Goal: Task Accomplishment & Management: Complete application form

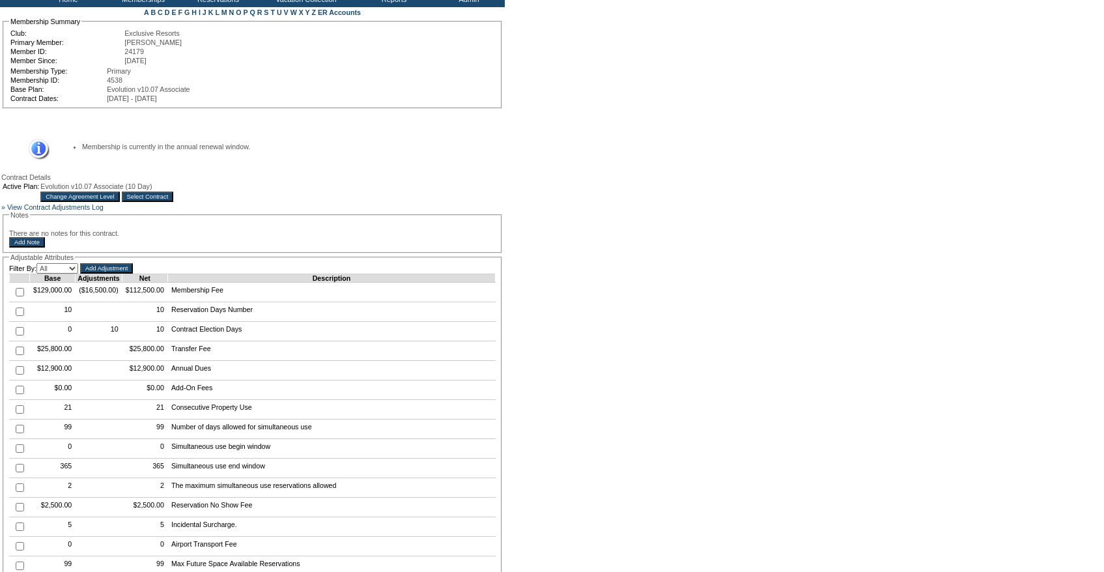
scroll to position [100, 0]
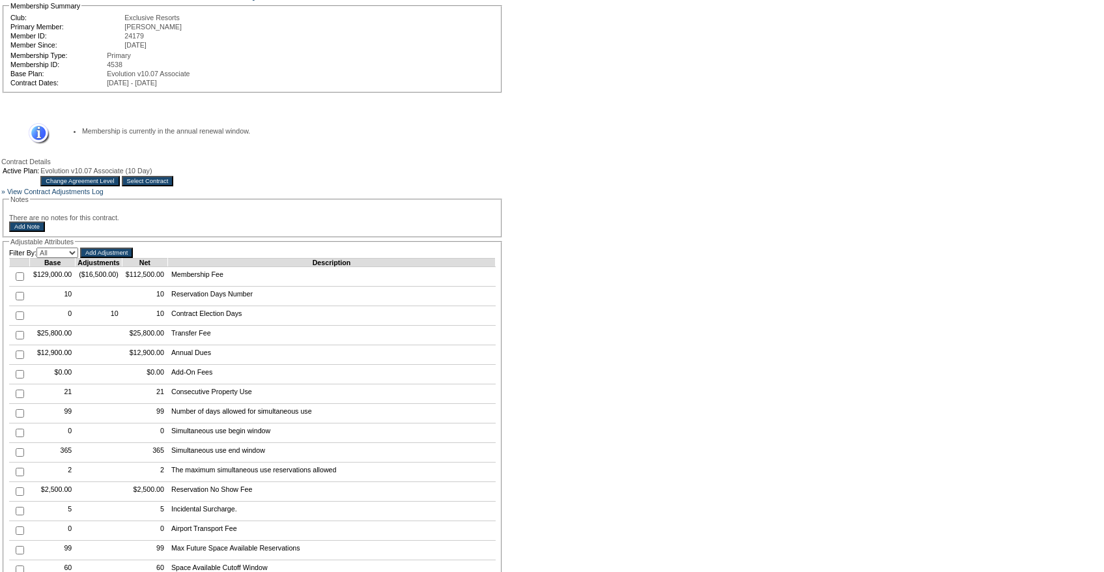
click at [20, 300] on input "checkbox" at bounding box center [20, 296] width 8 height 8
checkbox input "true"
click at [133, 258] on input "Add Adjustment" at bounding box center [106, 252] width 53 height 10
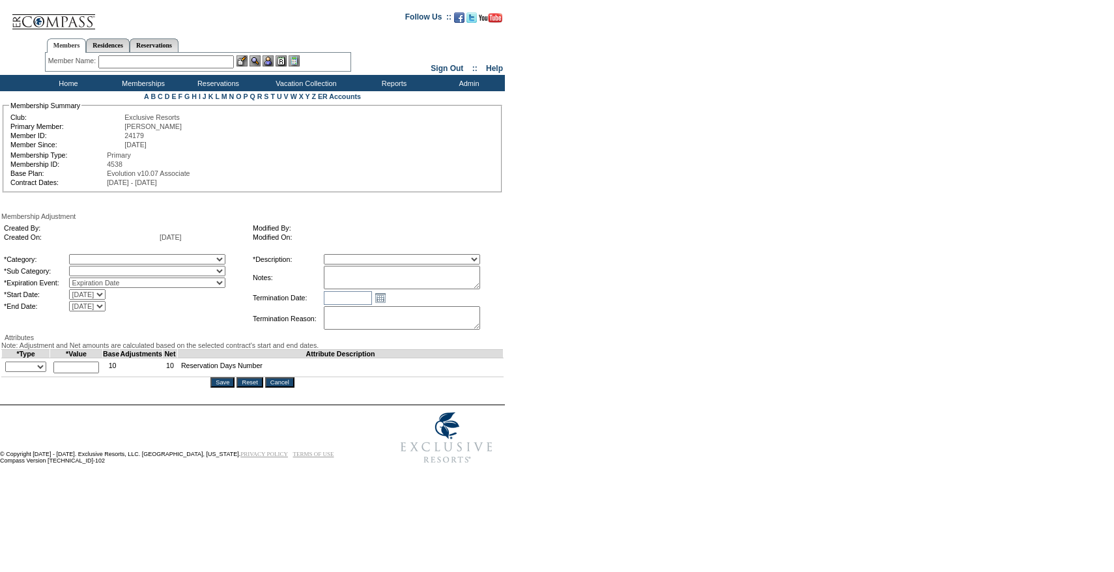
click at [459, 270] on textarea at bounding box center [402, 277] width 156 height 23
paste textarea "Per Kaitlyn Ishida's case 8/20/25 and Pete/Natalie approval, rolling 6 days (3 …"
type textarea "Per Kaitlyn Ishida's case 8/20/25 and Pete/Natalie approval, rolling 6 days (3 …"
click at [106, 257] on select "A La Carte Days Contract Election Days Converted Days Coronavirus Other Referra…" at bounding box center [147, 259] width 156 height 10
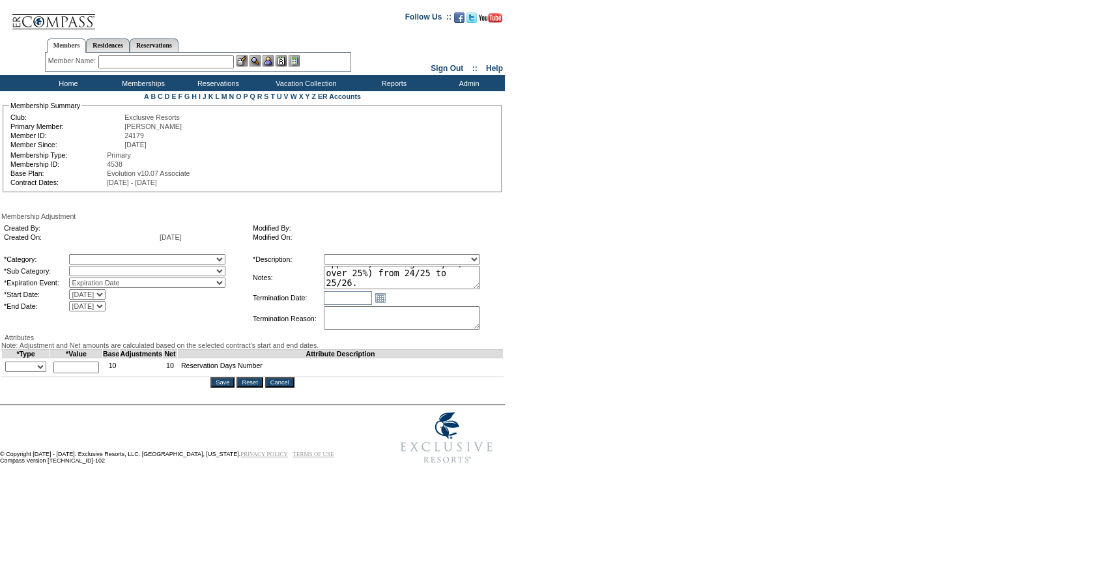
select select "1064"
click at [96, 256] on select "A La Carte Days Contract Election Days Converted Days Coronavirus Other Referra…" at bounding box center [147, 259] width 156 height 10
click at [120, 262] on select "A La Carte Days Contract Election Days Converted Days Coronavirus Other Referra…" at bounding box center [147, 259] width 156 height 10
click at [117, 260] on select "A La Carte Days Contract Election Days Converted Days Coronavirus Other Referra…" at bounding box center [147, 259] width 156 height 10
select select "781"
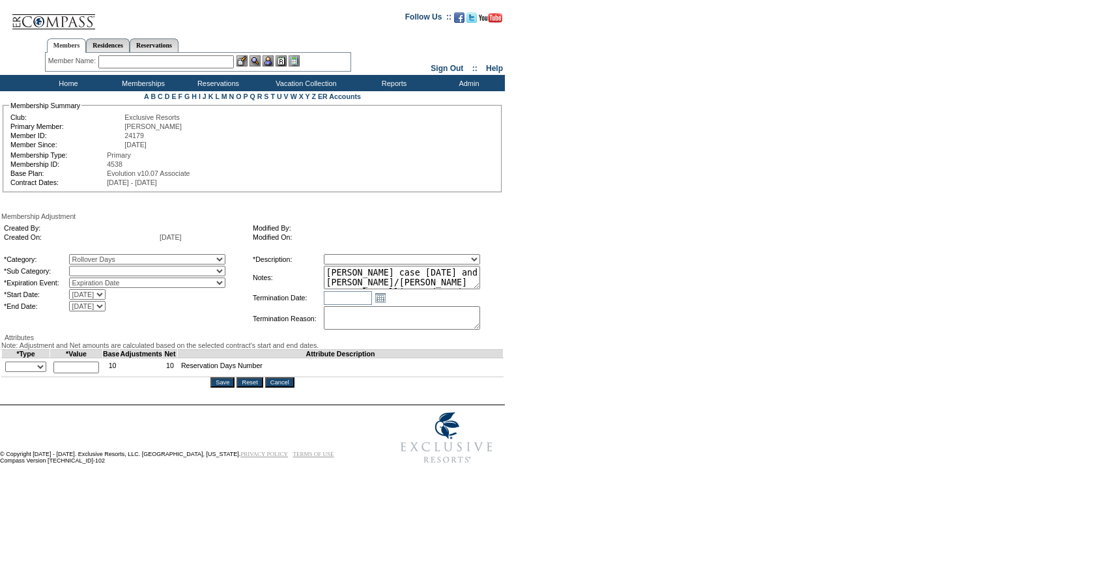
click at [96, 256] on select "A La Carte Days Contract Election Days Converted Days Coronavirus Other Referra…" at bounding box center [147, 259] width 156 height 10
click at [107, 273] on select "Reserved Rollover Account" at bounding box center [147, 271] width 156 height 10
